Goal: Book appointment/travel/reservation

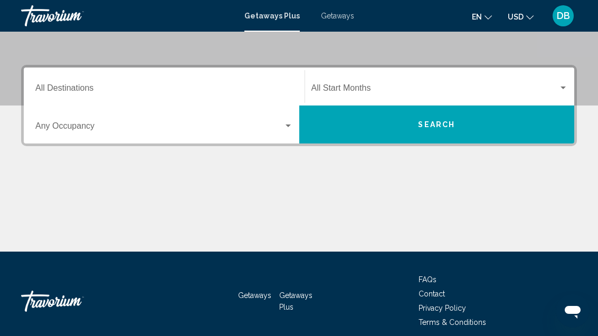
click at [126, 81] on div "Destination All Destinations" at bounding box center [164, 86] width 258 height 33
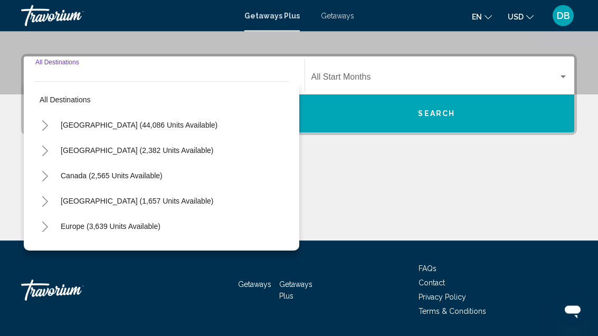
scroll to position [222, 0]
click at [163, 121] on span "[GEOGRAPHIC_DATA] (44,086 units available)" at bounding box center [139, 125] width 157 height 8
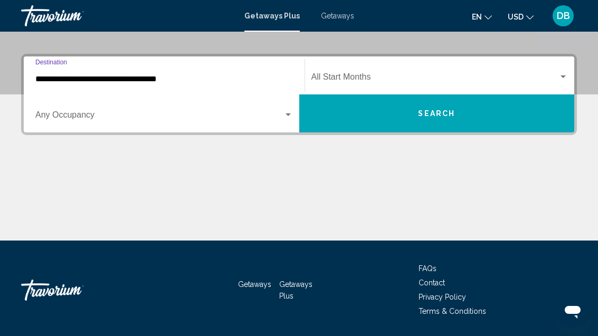
click at [95, 119] on span "Search widget" at bounding box center [159, 118] width 248 height 10
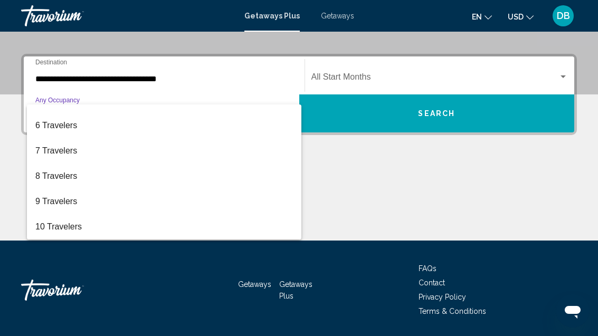
scroll to position [118, 0]
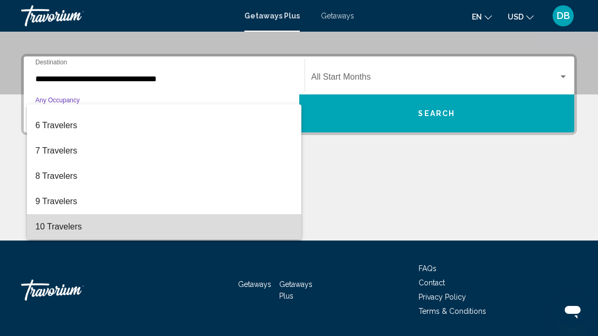
click at [82, 231] on span "10 Travelers" at bounding box center [164, 226] width 258 height 25
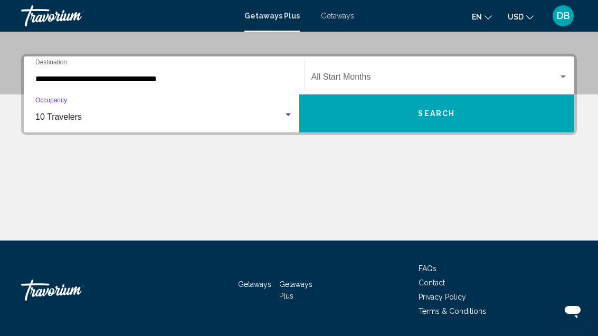
click at [167, 80] on input "**********" at bounding box center [164, 79] width 258 height 10
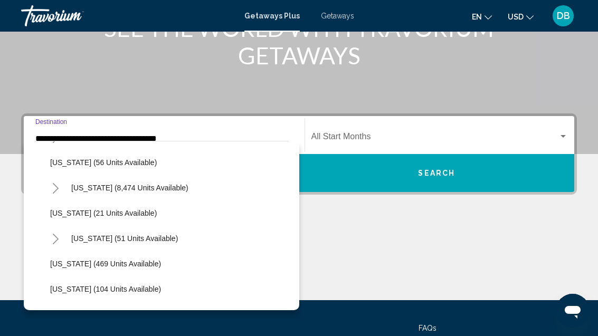
scroll to position [147, 0]
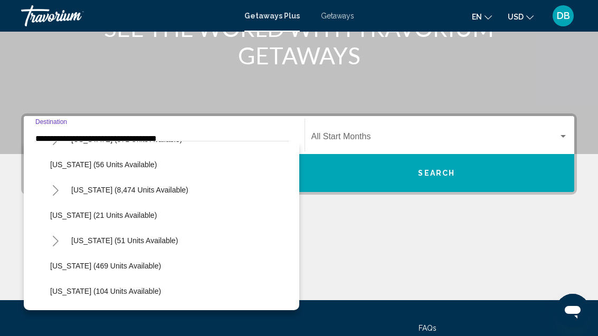
click at [158, 180] on button "[US_STATE] (8,474 units available)" at bounding box center [130, 190] width 128 height 24
type input "**********"
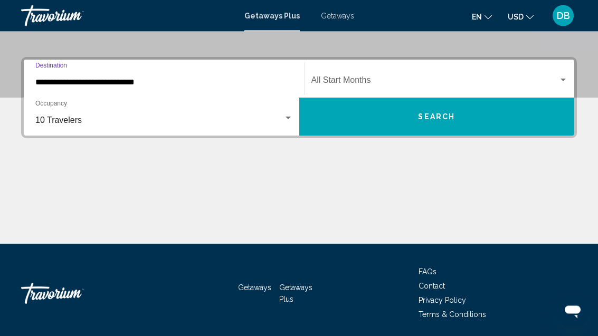
scroll to position [222, 0]
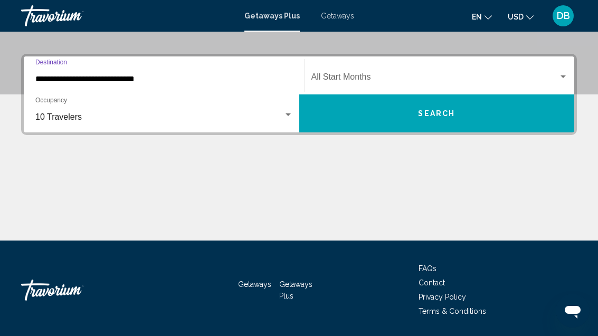
click at [438, 76] on span "Search widget" at bounding box center [436, 79] width 248 height 10
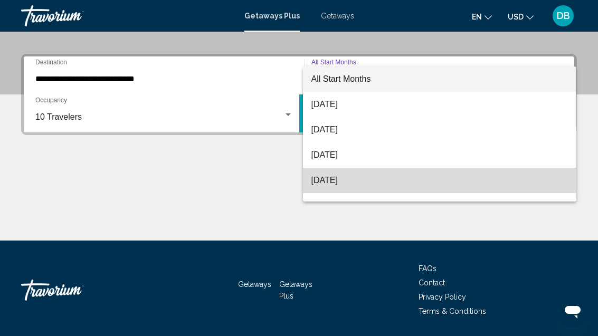
click at [366, 183] on span "[DATE]" at bounding box center [440, 180] width 257 height 25
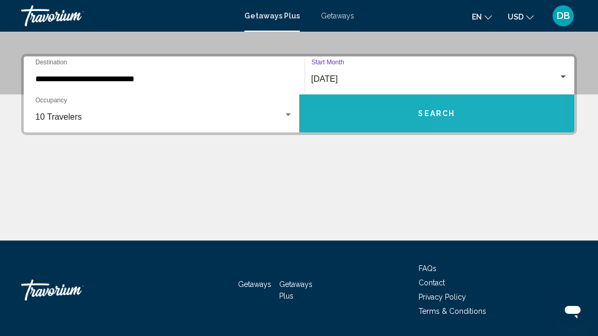
click at [459, 119] on button "Search" at bounding box center [437, 114] width 276 height 38
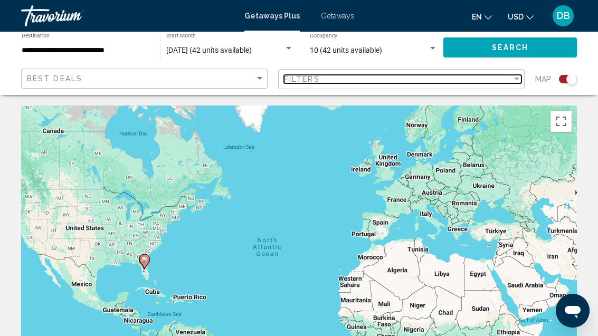
click at [343, 76] on div "Filters" at bounding box center [398, 79] width 228 height 8
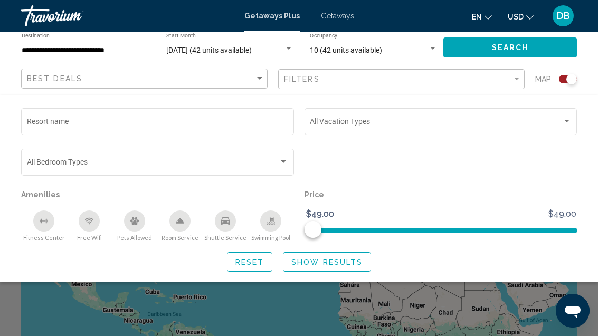
click at [281, 159] on div "Search widget" at bounding box center [284, 162] width 10 height 8
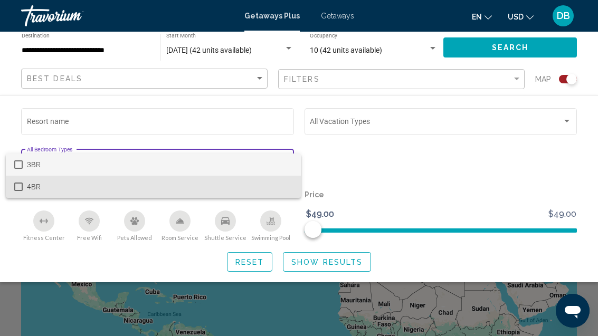
click at [198, 192] on span "4BR" at bounding box center [160, 187] width 266 height 22
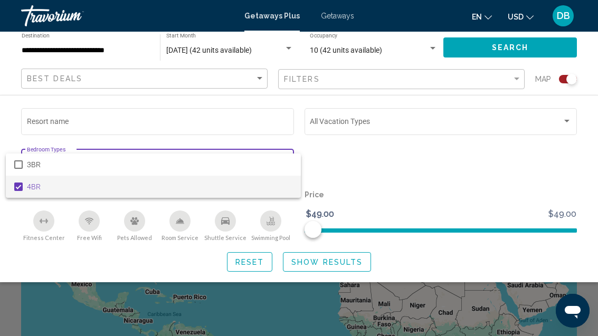
click at [529, 44] on div at bounding box center [299, 168] width 598 height 336
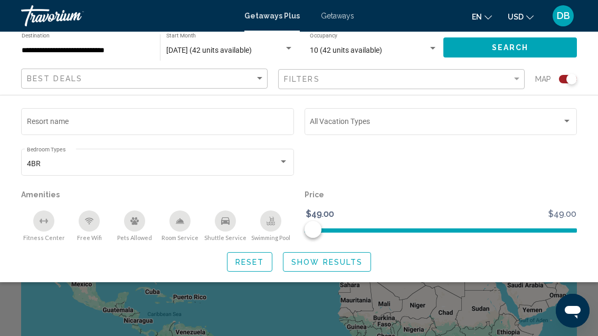
click at [510, 52] on span "Search" at bounding box center [510, 48] width 37 height 8
click at [358, 295] on div "Search widget" at bounding box center [299, 247] width 598 height 178
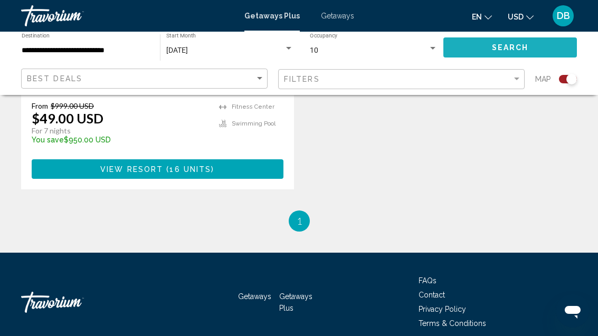
scroll to position [631, 0]
